Goal: Navigation & Orientation: Find specific page/section

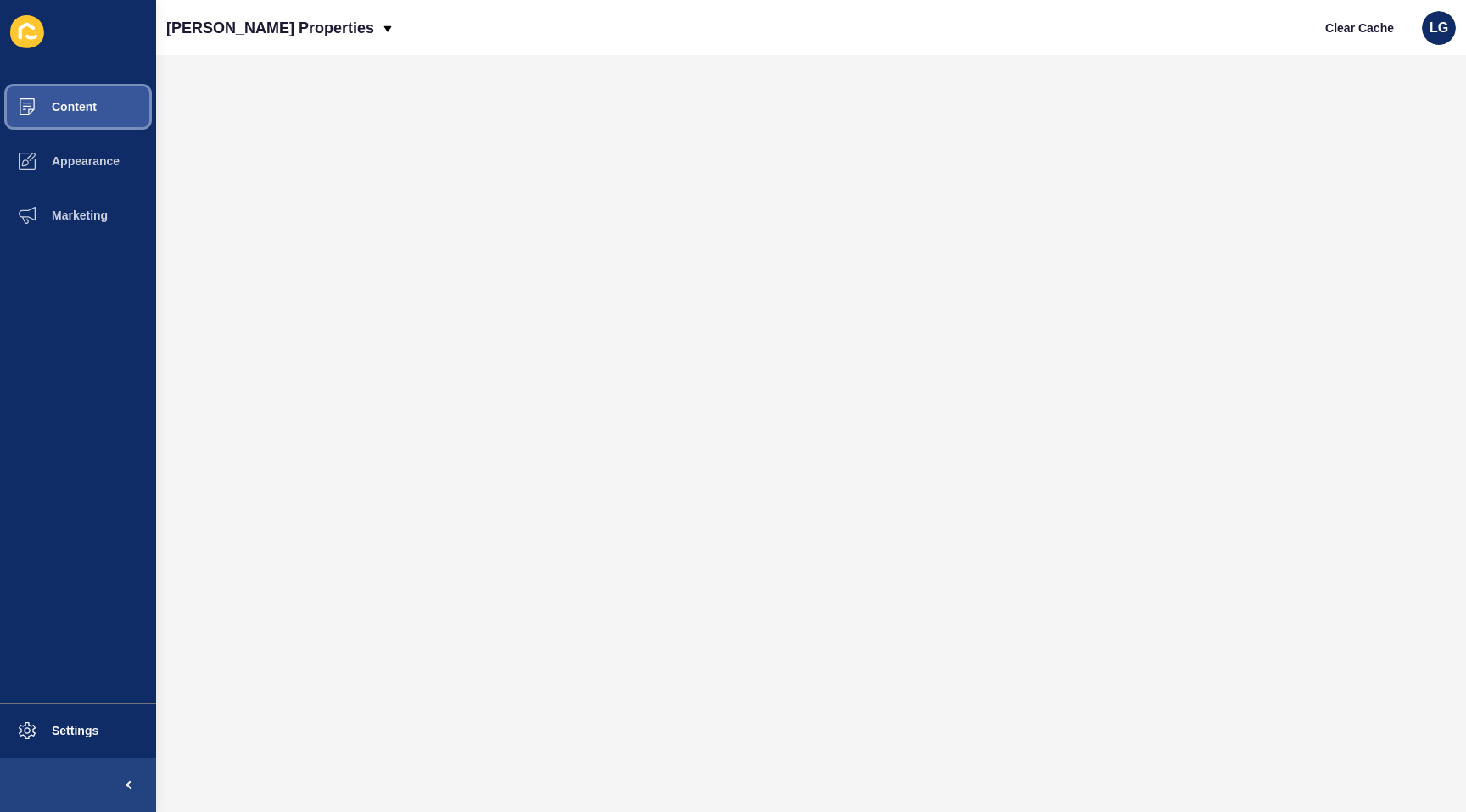
click at [96, 105] on button "Content" at bounding box center [78, 107] width 156 height 55
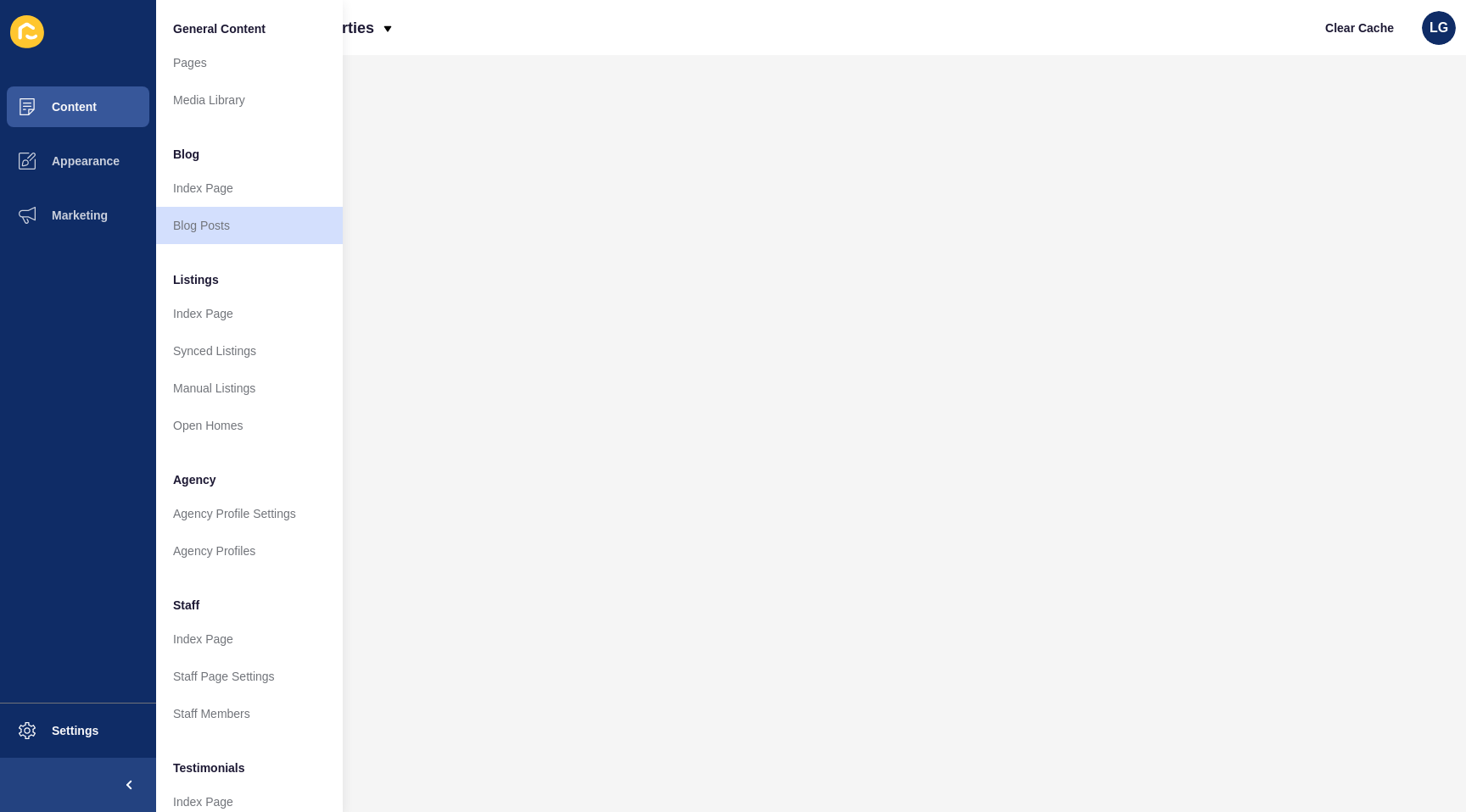
click at [26, 37] on icon at bounding box center [27, 32] width 34 height 33
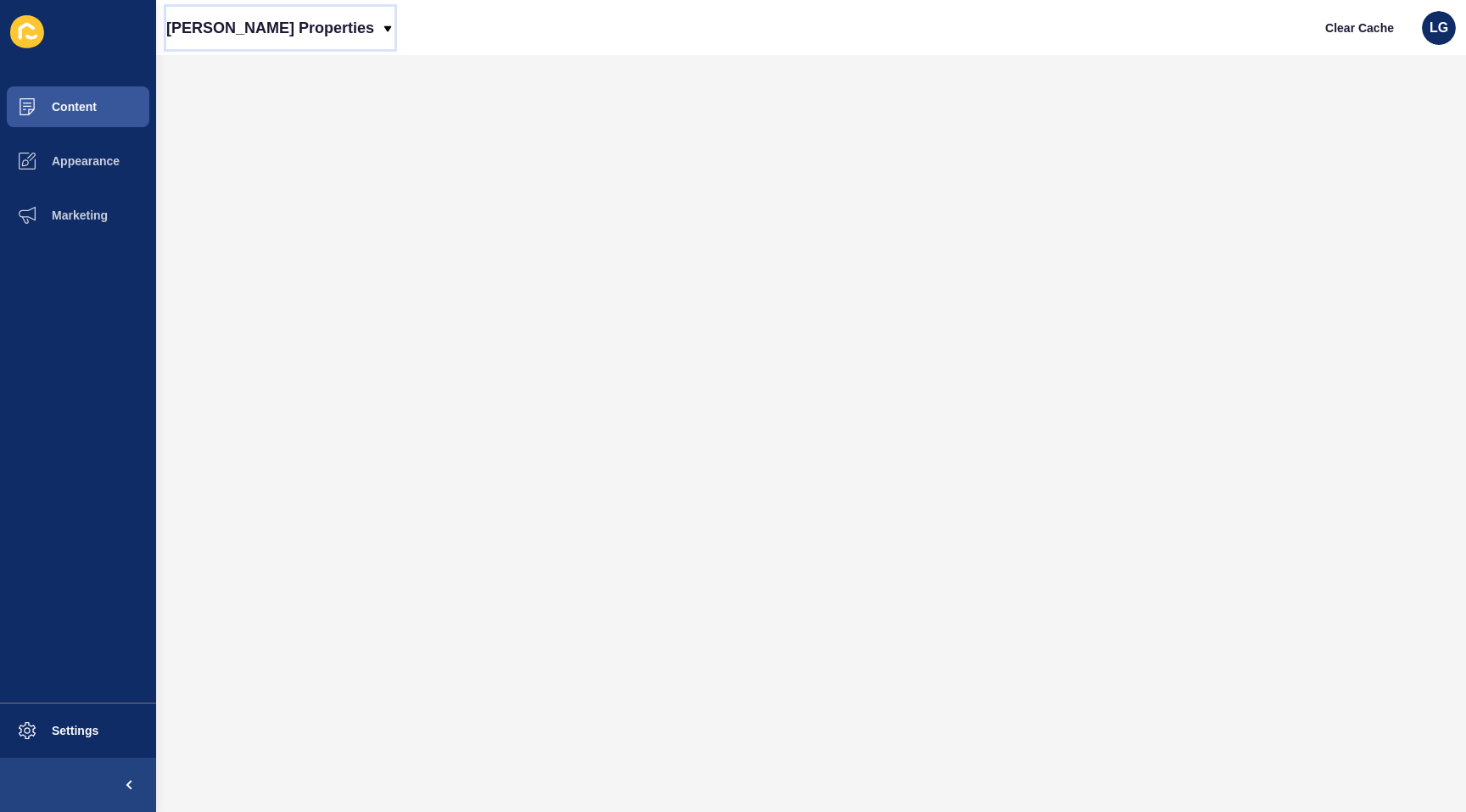
click at [384, 26] on icon at bounding box center [387, 28] width 8 height 6
click at [260, 75] on link "[PERSON_NAME] Properties (New)" at bounding box center [275, 72] width 217 height 38
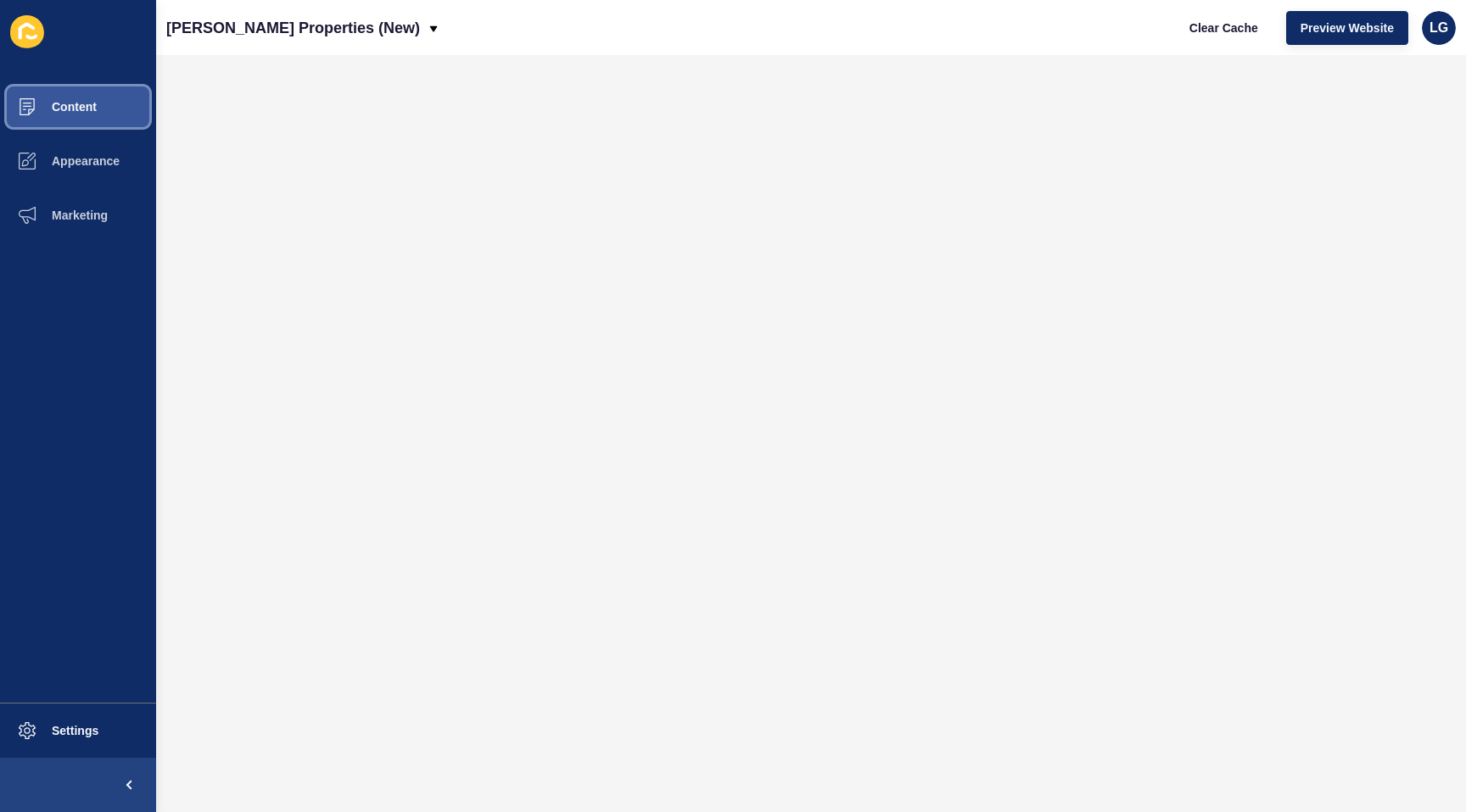
click at [80, 107] on span "Content" at bounding box center [47, 107] width 99 height 14
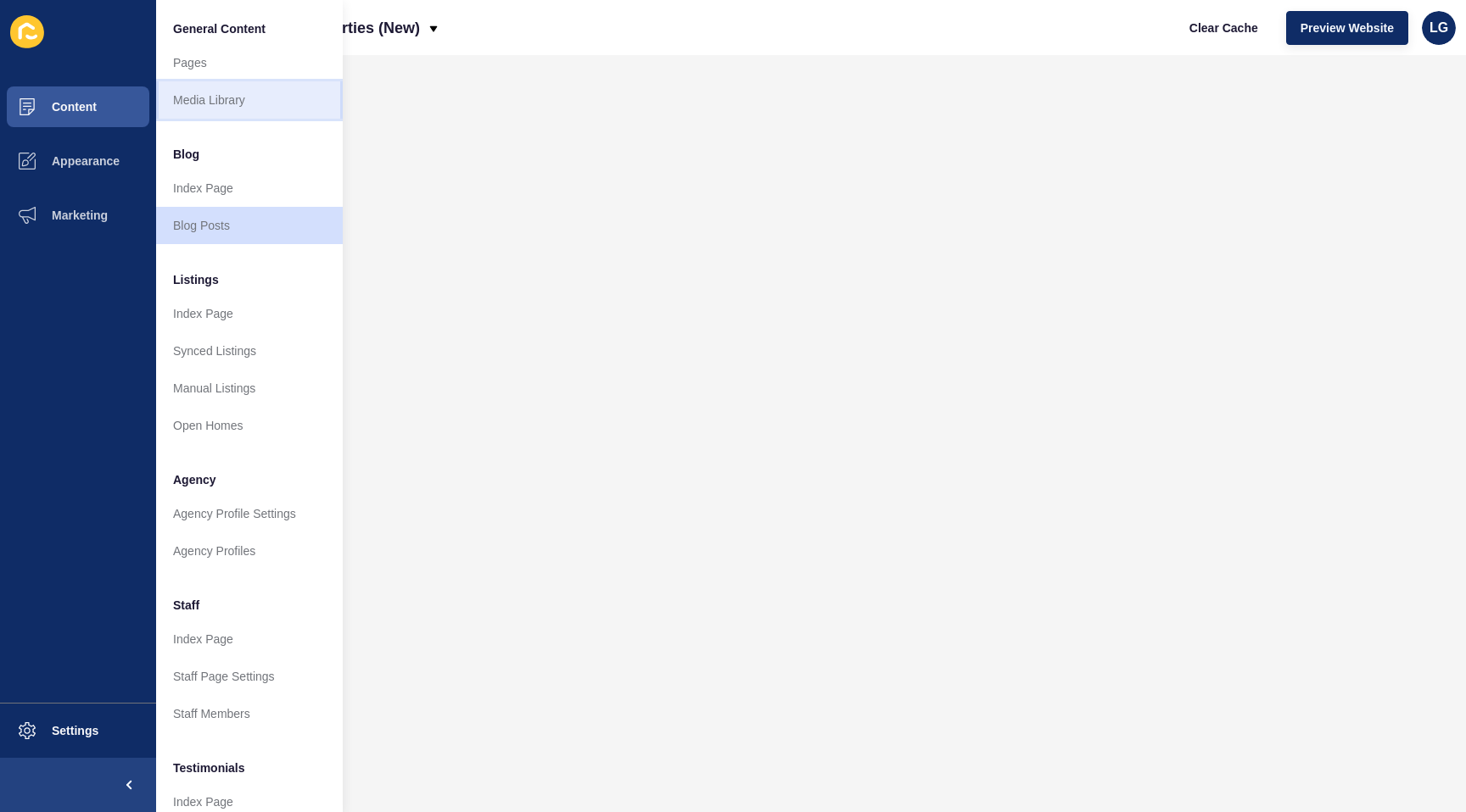
click at [230, 103] on link "Media Library" at bounding box center [249, 100] width 187 height 38
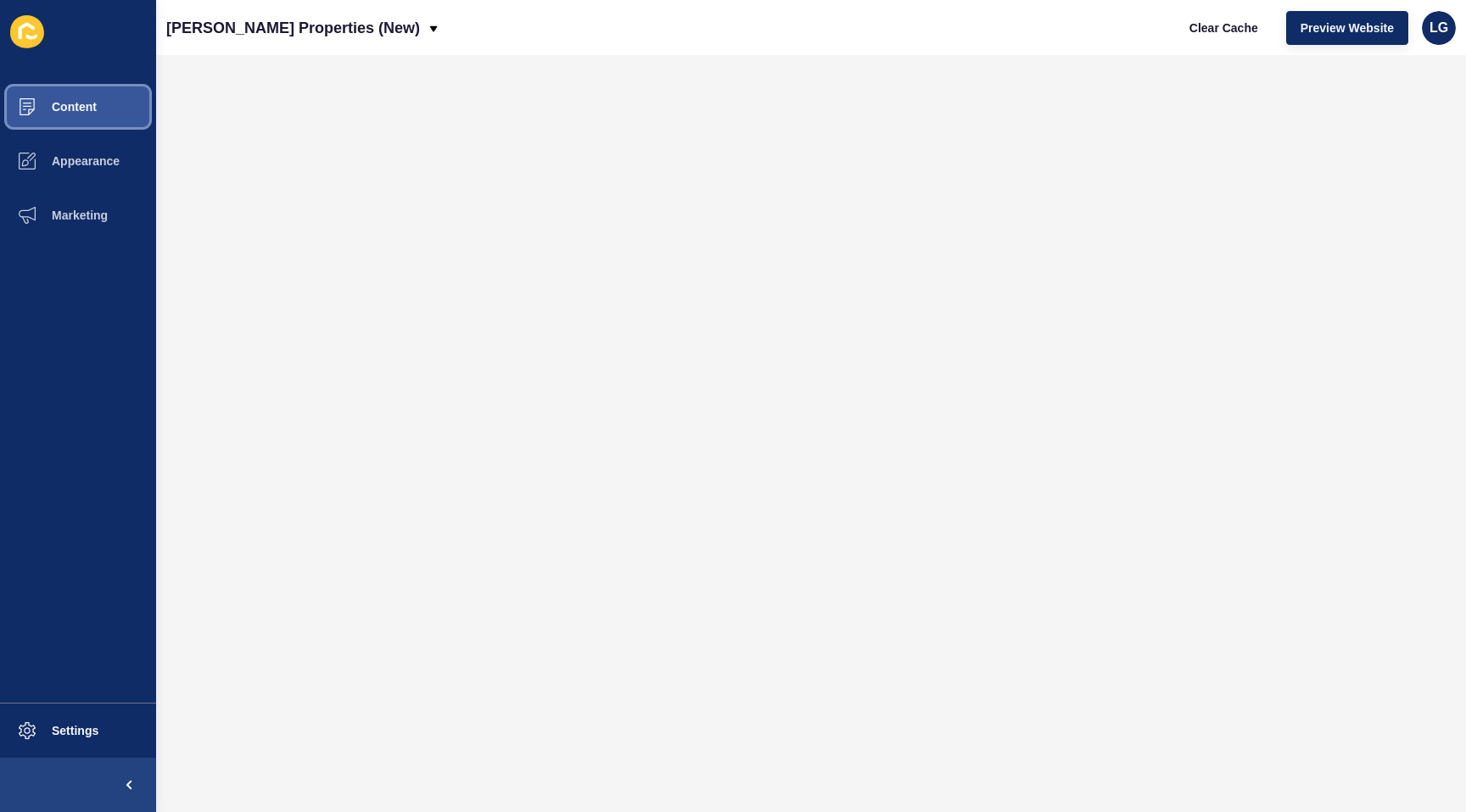
click at [111, 114] on button "Content" at bounding box center [78, 107] width 156 height 55
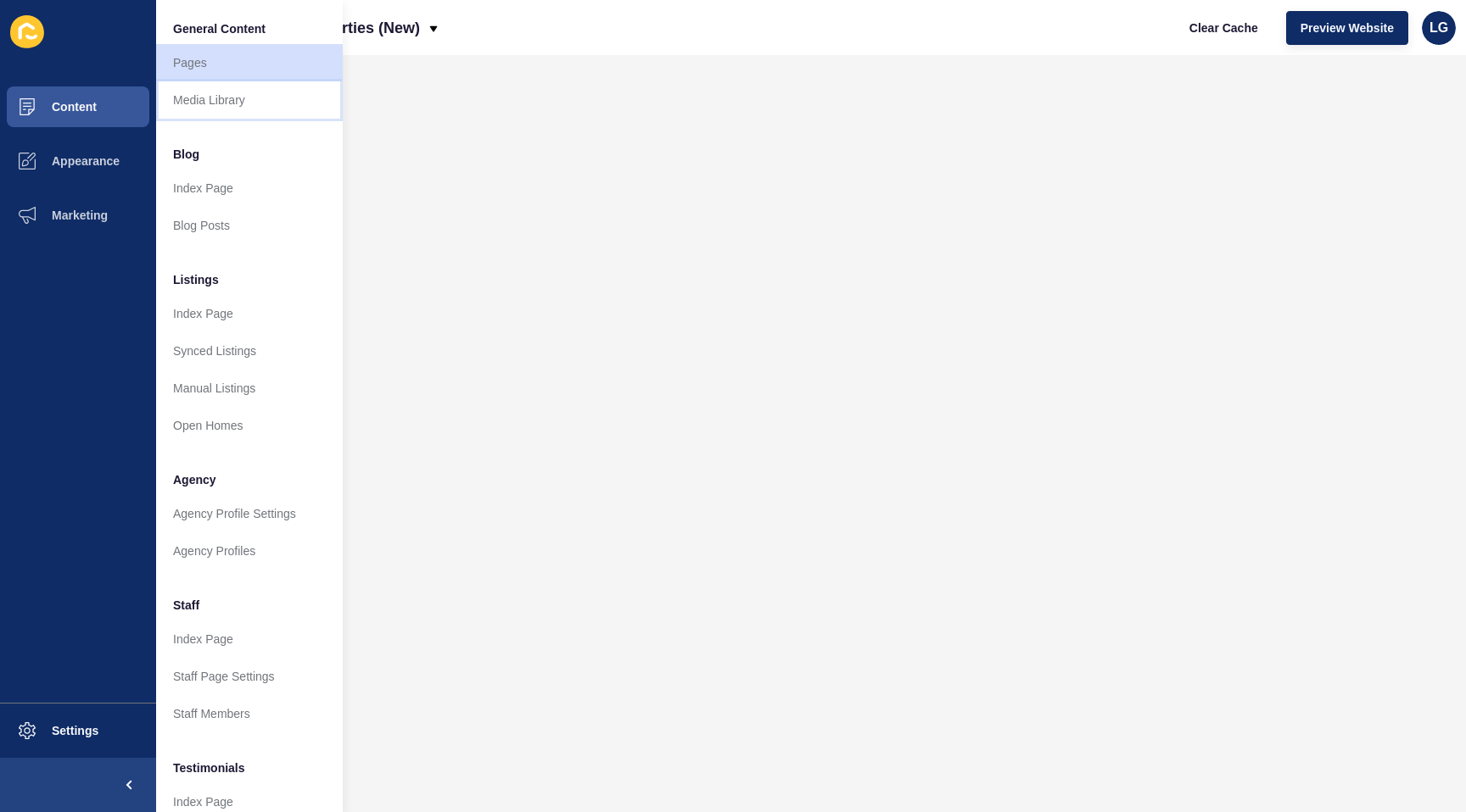
click at [209, 89] on link "Media Library" at bounding box center [249, 100] width 187 height 38
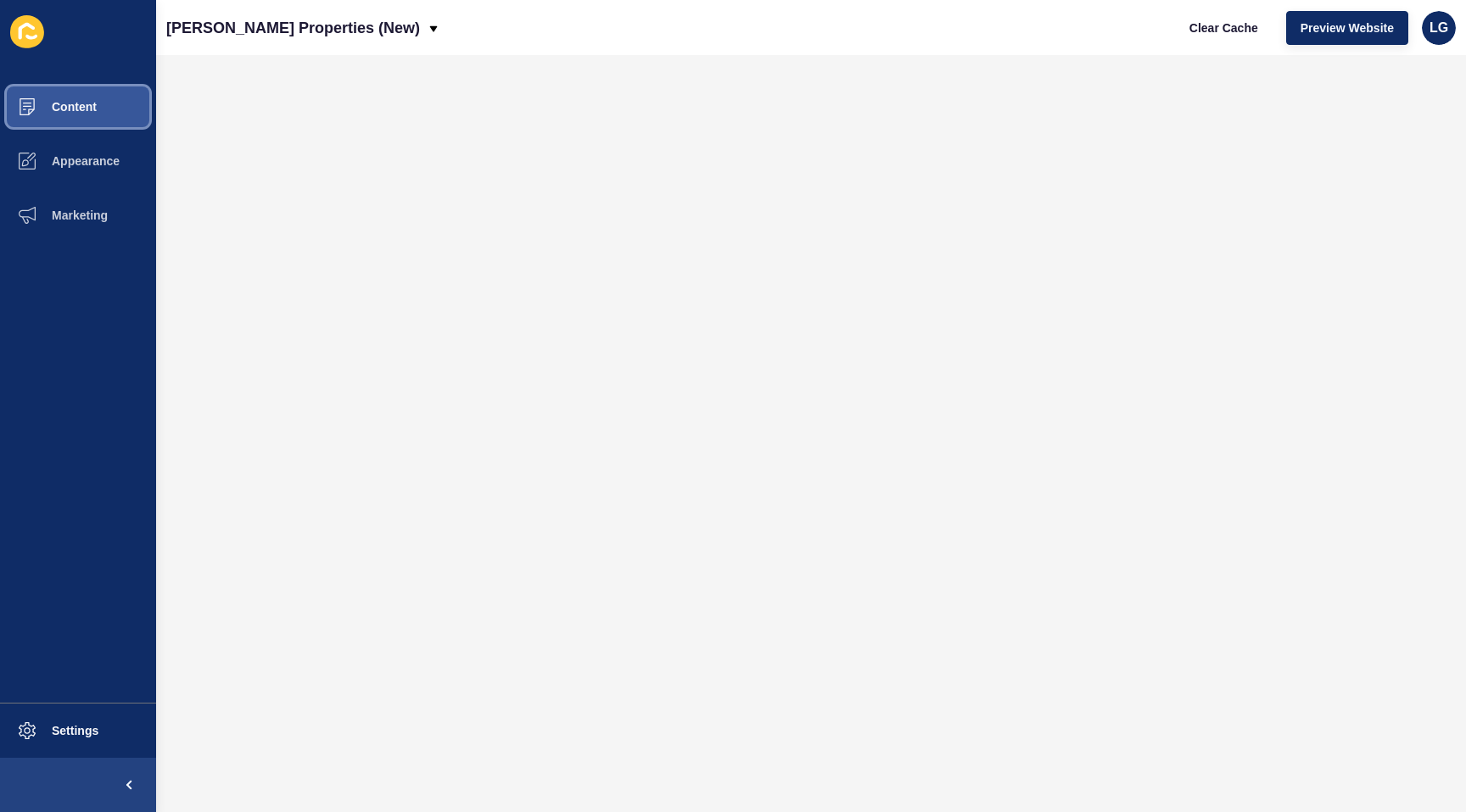
click at [89, 101] on span "Content" at bounding box center [47, 107] width 99 height 14
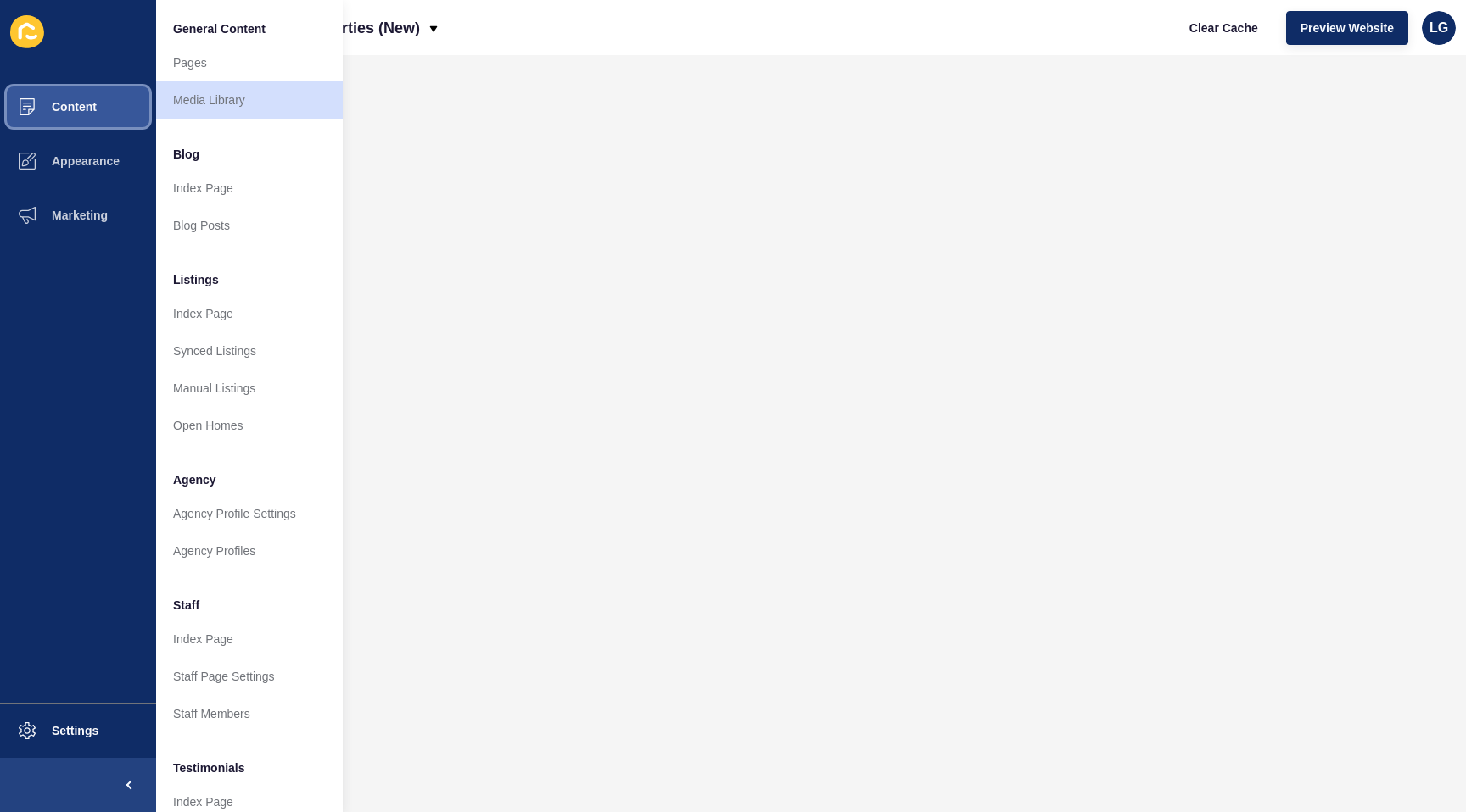
click at [92, 112] on span "Content" at bounding box center [47, 107] width 99 height 14
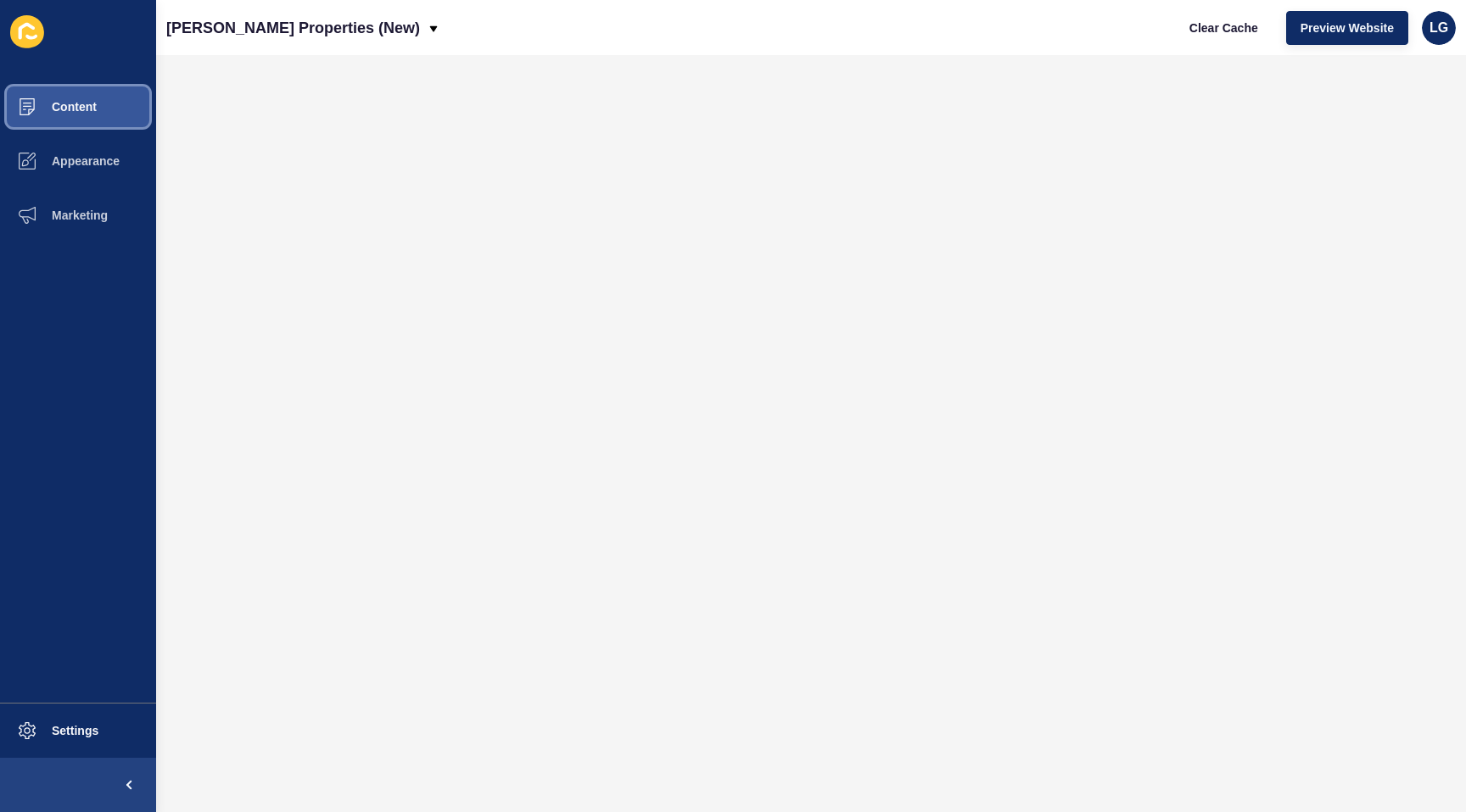
click at [92, 112] on span "Content" at bounding box center [47, 107] width 99 height 14
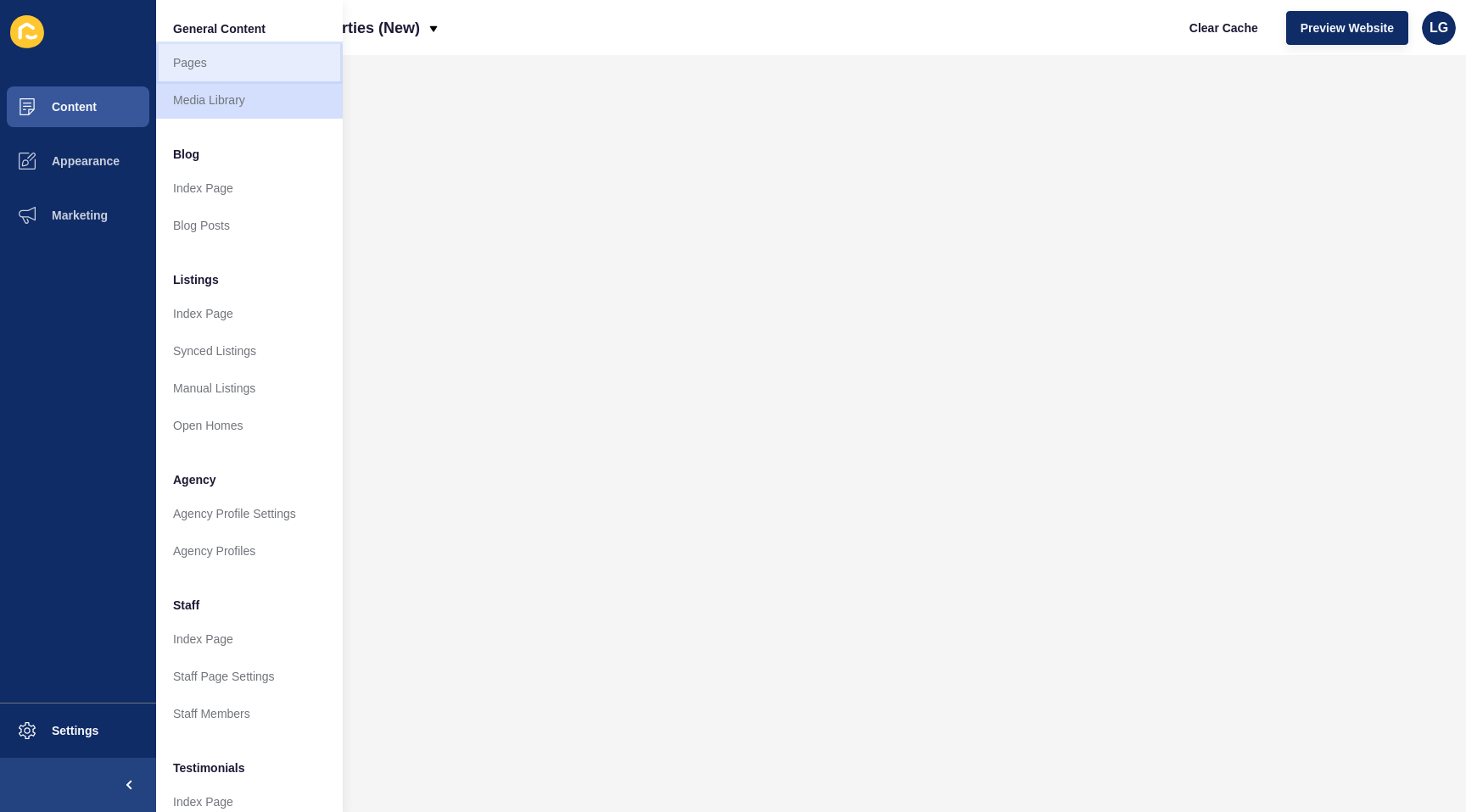
click at [204, 57] on link "Pages" at bounding box center [249, 63] width 187 height 38
